Goal: Browse casually

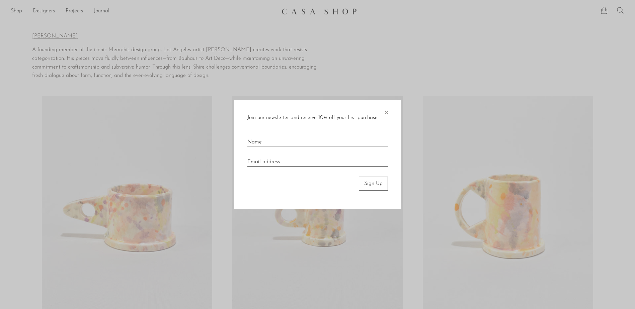
click at [387, 111] on span "×" at bounding box center [386, 110] width 7 height 21
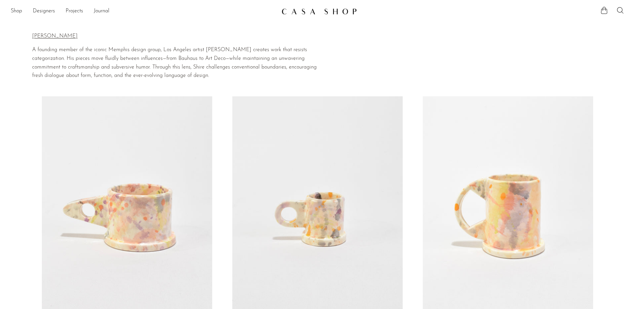
click at [136, 219] on link at bounding box center [127, 215] width 170 height 239
click at [43, 9] on link "Designers" at bounding box center [44, 11] width 22 height 9
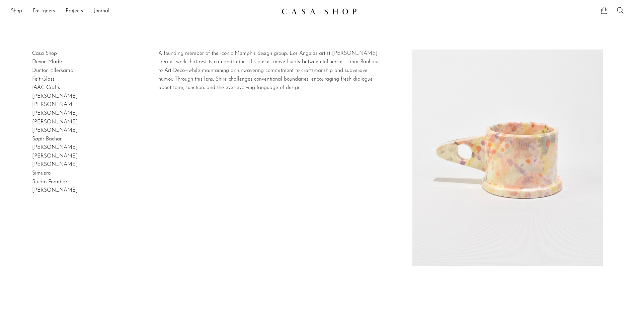
click at [43, 129] on link "[PERSON_NAME]" at bounding box center [55, 130] width 46 height 5
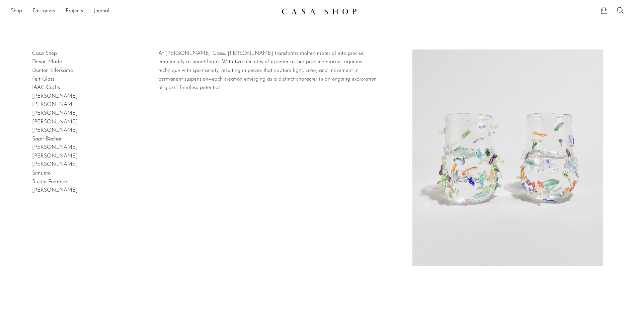
click at [37, 116] on link "[PERSON_NAME]" at bounding box center [55, 113] width 46 height 5
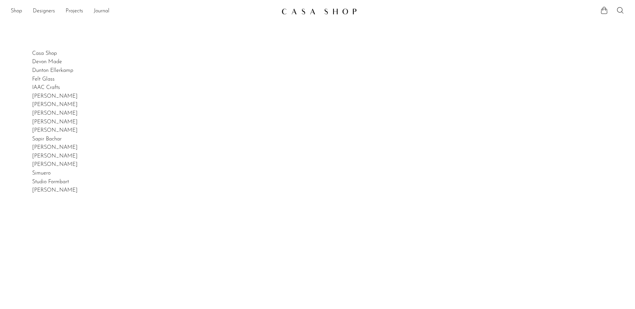
drag, startPoint x: 212, startPoint y: 135, endPoint x: 219, endPoint y: 121, distance: 15.7
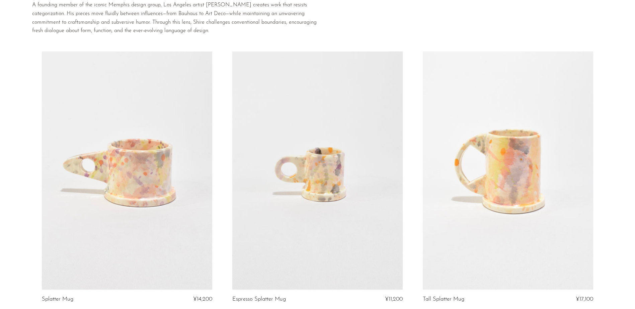
scroll to position [100, 0]
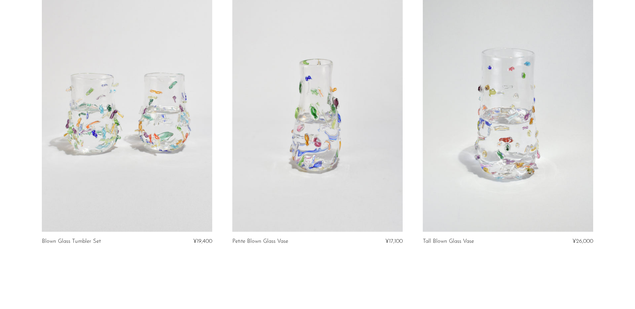
scroll to position [50, 0]
